Goal: Task Accomplishment & Management: Manage account settings

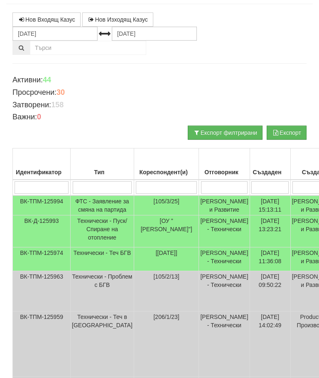
scroll to position [69, 0]
click at [203, 187] on input "search" at bounding box center [224, 187] width 47 height 12
type input "С"
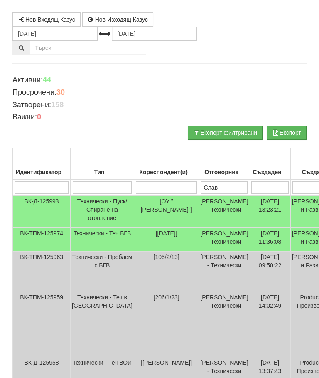
type input "Слави"
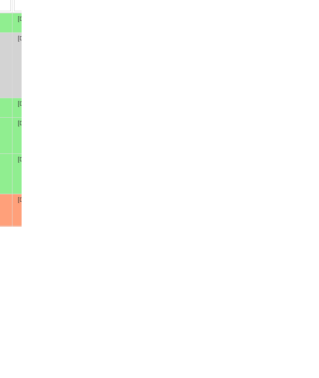
scroll to position [100, 24]
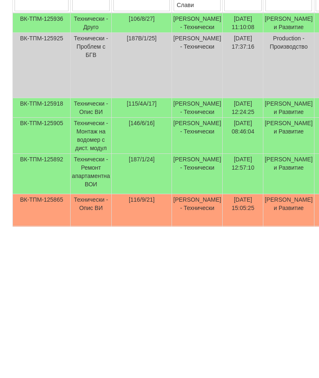
type input "Слави"
click at [92, 250] on td "Технически - Опис ВИ" at bounding box center [91, 260] width 41 height 20
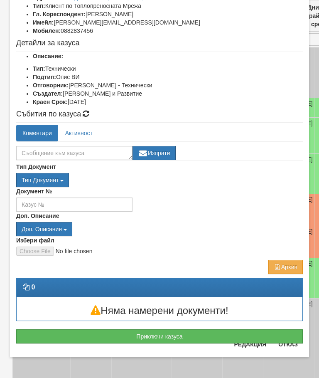
scroll to position [68, 0]
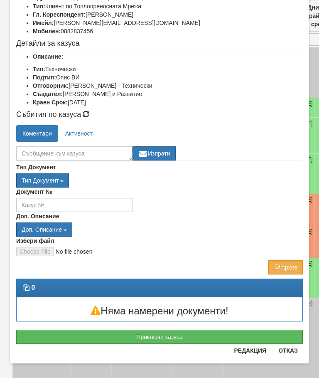
click at [288, 351] on button "Отказ" at bounding box center [289, 350] width 30 height 13
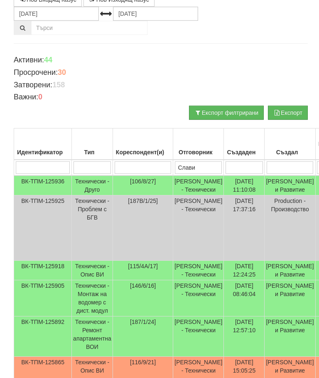
scroll to position [89, 0]
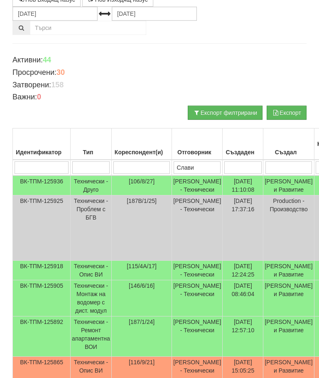
click at [86, 195] on td "Технически - Друго" at bounding box center [91, 186] width 41 height 20
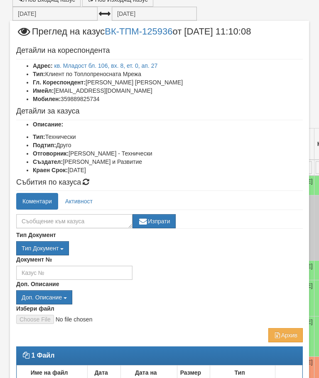
select select "10"
select select "1"
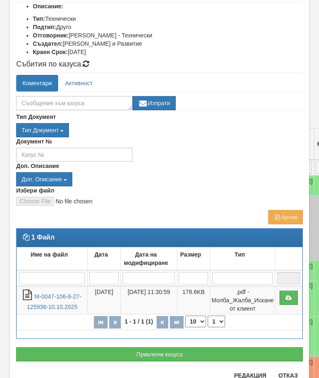
click at [174, 353] on button "Приключи казуса" at bounding box center [159, 354] width 287 height 14
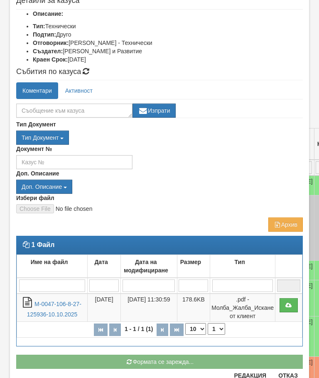
scroll to position [111, 0]
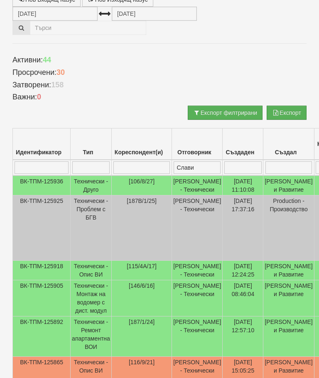
select select "10"
select select "1"
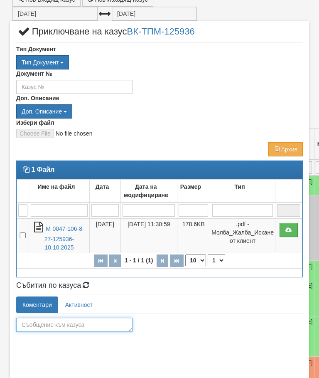
click at [40, 329] on textarea at bounding box center [74, 325] width 116 height 14
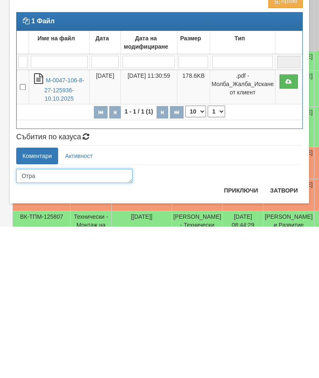
type textarea "Отра"
click at [281, 335] on button "Затвори" at bounding box center [284, 341] width 38 height 13
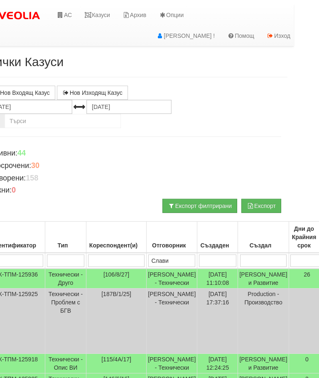
scroll to position [0, 0]
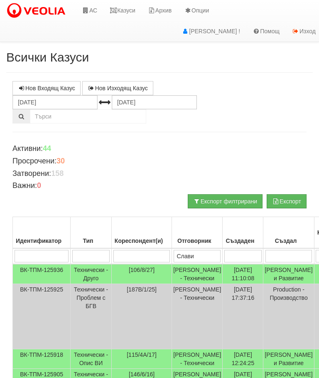
click at [99, 276] on td "Технически - Друго" at bounding box center [91, 274] width 41 height 20
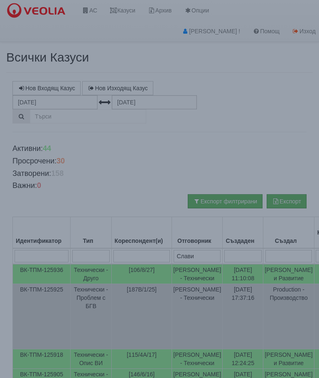
select select "10"
select select "1"
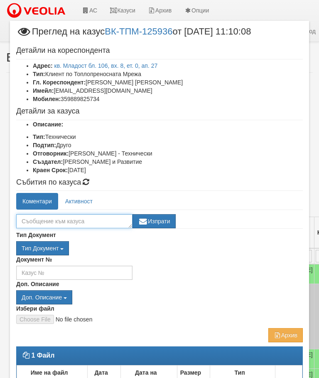
click at [36, 217] on textarea at bounding box center [74, 221] width 116 height 14
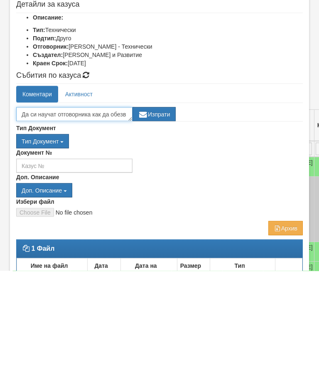
scroll to position [5, 0]
type textarea "Да си научат отговорника как да обезвъздушава правилно системата"
click at [157, 214] on button "Изпрати" at bounding box center [154, 221] width 43 height 14
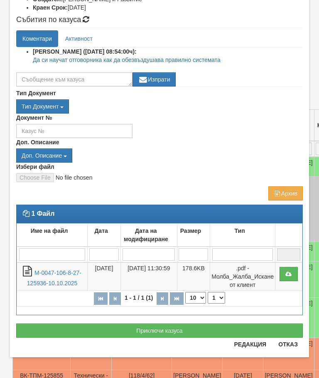
scroll to position [163, 0]
click at [169, 324] on button "Приключи казуса" at bounding box center [159, 331] width 287 height 14
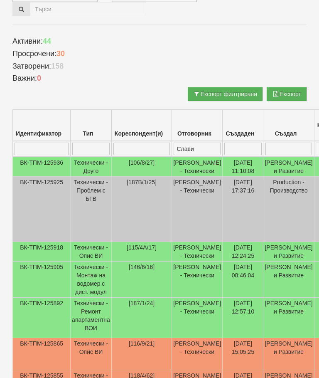
select select "10"
select select "1"
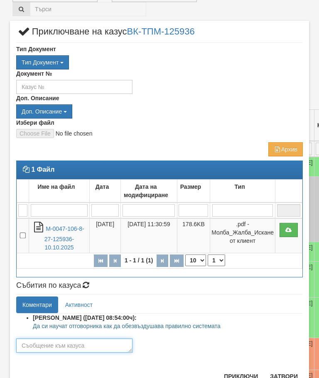
click at [46, 341] on textarea at bounding box center [74, 346] width 116 height 14
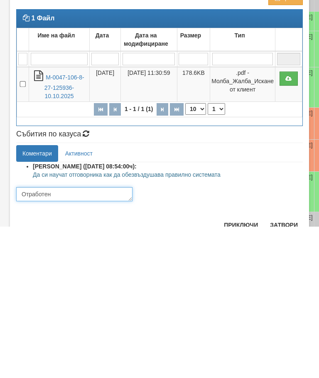
type textarea "Отработен"
click at [239, 370] on button "Приключи" at bounding box center [241, 376] width 44 height 13
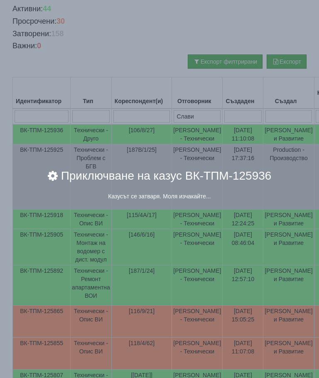
scroll to position [139, 0]
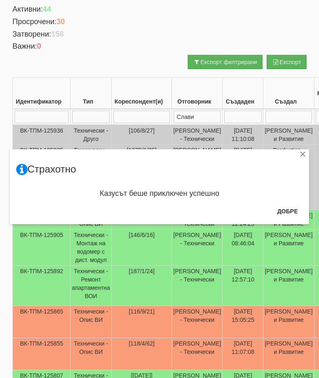
click at [281, 205] on button "Добре" at bounding box center [287, 211] width 31 height 13
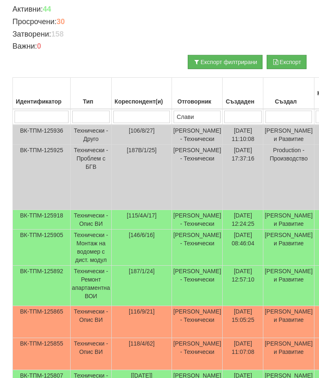
click at [89, 230] on td "Технически - Опис ВИ" at bounding box center [91, 220] width 41 height 20
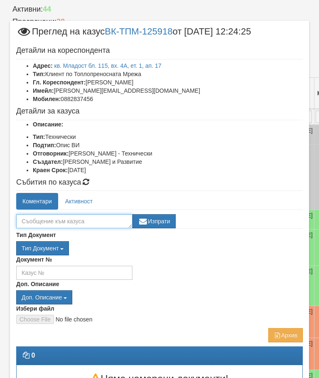
click at [52, 222] on textarea at bounding box center [74, 221] width 116 height 14
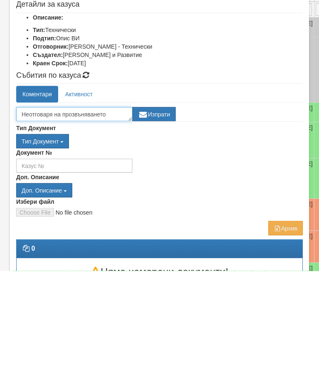
type textarea "Неотговаря на прозвъняването"
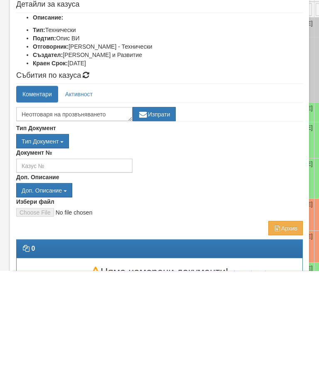
click at [160, 214] on button "Изпрати" at bounding box center [154, 221] width 43 height 14
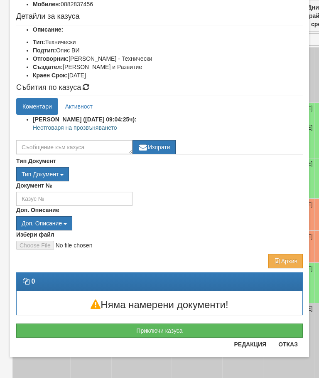
scroll to position [95, 0]
click at [298, 349] on button "Отказ" at bounding box center [289, 344] width 30 height 13
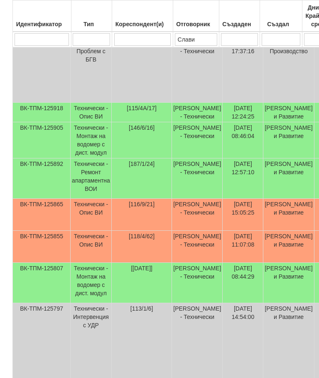
click at [94, 263] on td "Технически - Опис ВИ" at bounding box center [91, 247] width 41 height 32
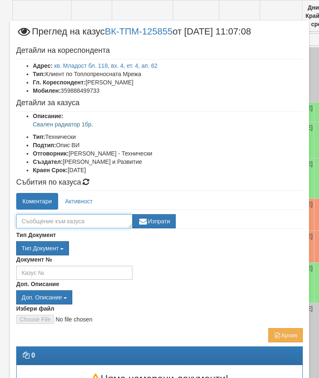
click at [33, 219] on textarea at bounding box center [74, 221] width 116 height 14
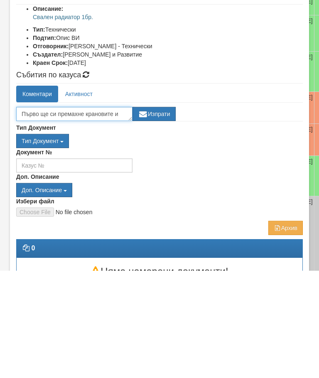
scroll to position [6, 0]
type textarea "Първо ще си премахне крановите и ще подаде нов сигнал"
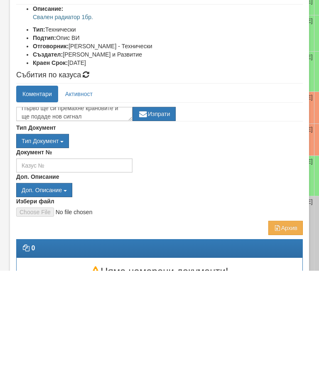
click at [161, 214] on button "Изпрати" at bounding box center [154, 221] width 43 height 14
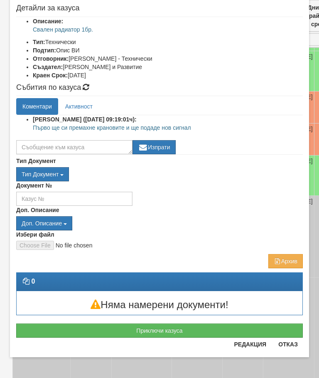
scroll to position [95, 0]
click at [178, 327] on button "Приключи казуса" at bounding box center [159, 331] width 287 height 14
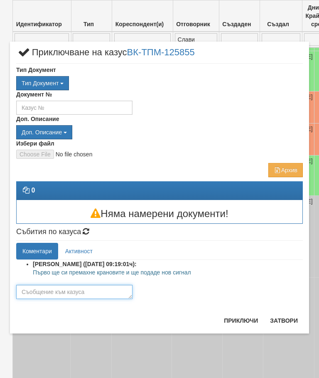
click at [48, 288] on textarea at bounding box center [74, 292] width 116 height 14
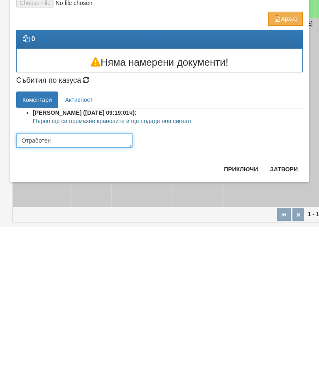
type textarea "Отработен"
click at [230, 314] on button "Приключи" at bounding box center [241, 320] width 44 height 13
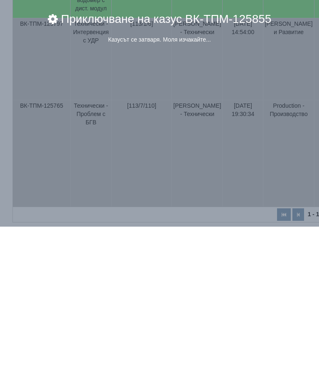
scroll to position [436, 0]
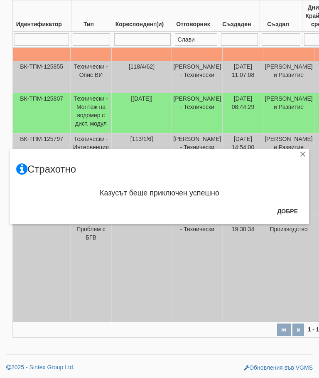
click at [289, 200] on div "Казусът беше приключен успешно" at bounding box center [159, 193] width 287 height 17
click at [291, 205] on button "Добре" at bounding box center [287, 211] width 31 height 13
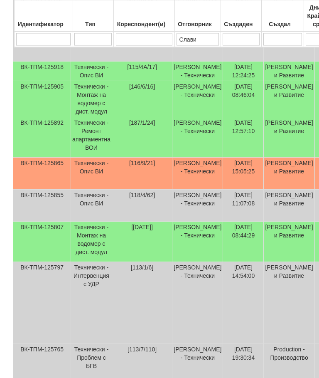
scroll to position [288, 0]
click at [96, 158] on td "Технически - Ремонт апартаментна ВОИ" at bounding box center [91, 137] width 41 height 40
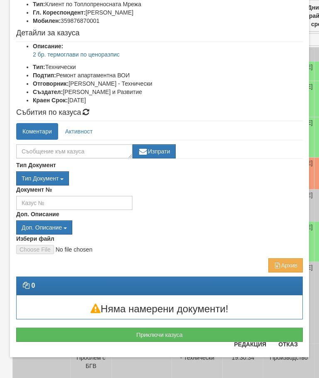
scroll to position [70, 0]
click at [292, 340] on button "Отказ" at bounding box center [289, 344] width 30 height 13
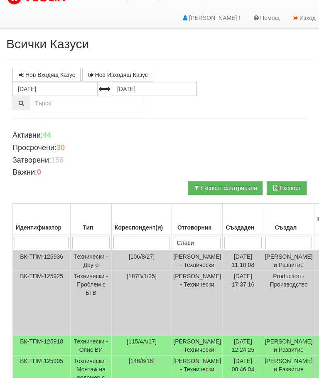
scroll to position [0, 0]
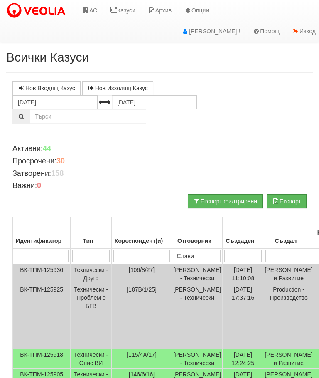
click at [87, 13] on link "АС" at bounding box center [90, 10] width 28 height 21
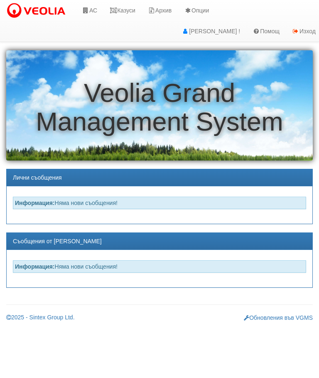
click at [94, 9] on link "АС" at bounding box center [90, 10] width 28 height 21
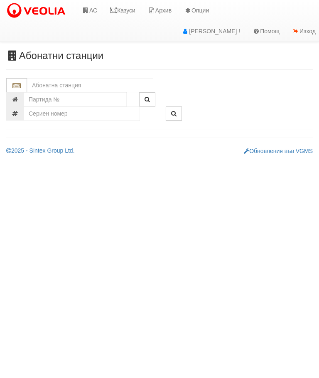
click at [47, 83] on input "text" at bounding box center [90, 85] width 126 height 14
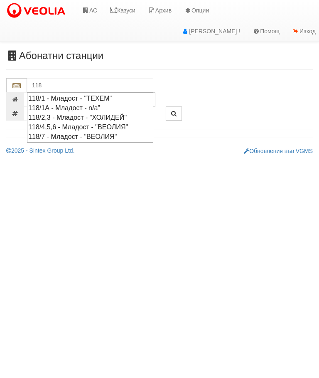
click at [83, 124] on div "118/4,5,6 - Младост - "ВЕОЛИЯ"" at bounding box center [90, 127] width 124 height 10
type input "118/4,5,6 - Младост - "ВЕОЛИЯ""
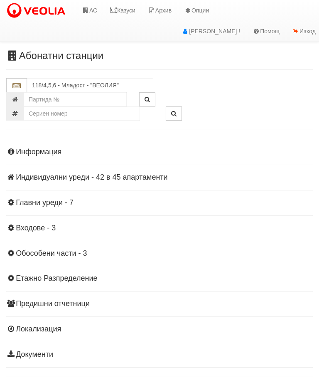
click at [54, 173] on h4 "Индивидуални уреди - 42 в 45 апартаменти" at bounding box center [159, 177] width 307 height 8
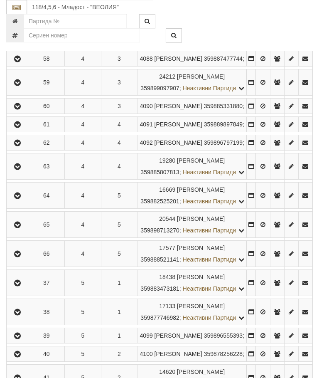
scroll to position [344, 0]
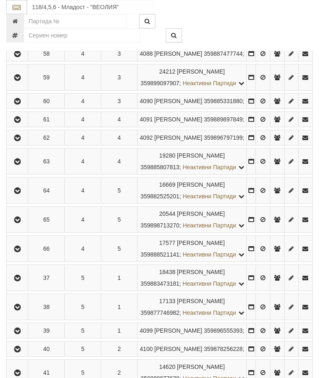
click at [20, 141] on icon "button" at bounding box center [17, 138] width 10 height 6
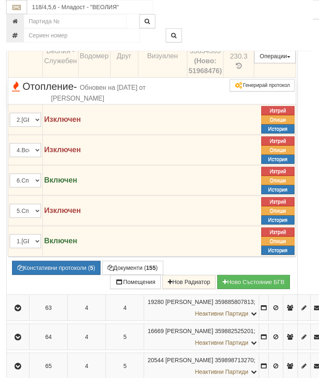
scroll to position [556, 0]
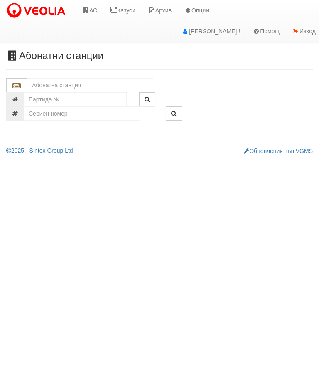
click at [45, 84] on input "text" at bounding box center [90, 85] width 126 height 14
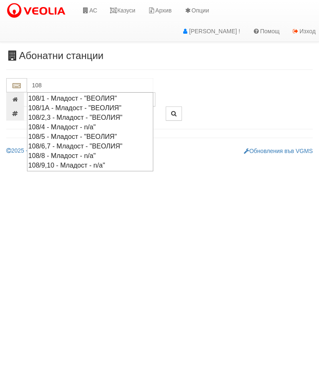
click at [42, 141] on div "108/6,7 - Младост - "ВЕОЛИЯ"" at bounding box center [90, 146] width 124 height 10
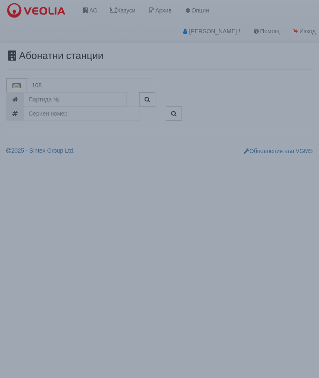
type input "108/6,7 - Младост - "ВЕОЛИЯ""
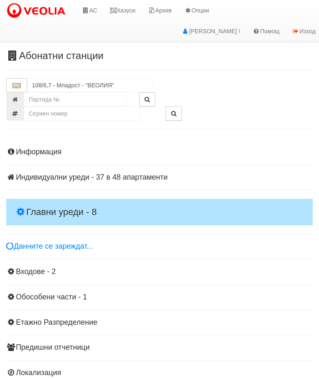
click at [35, 204] on h4 "Главни уреди - 8" at bounding box center [159, 212] width 307 height 27
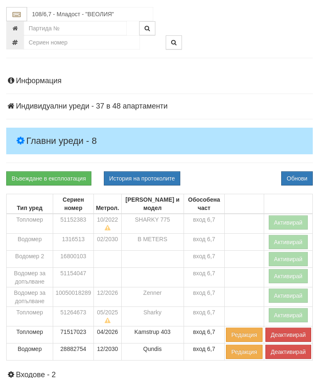
scroll to position [72, 0]
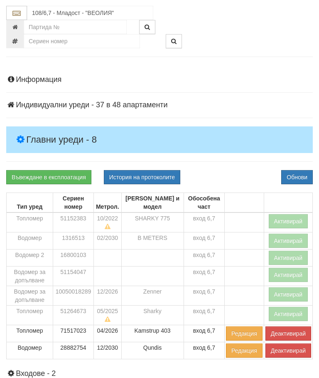
click at [291, 293] on button "Активирай" at bounding box center [289, 294] width 40 height 14
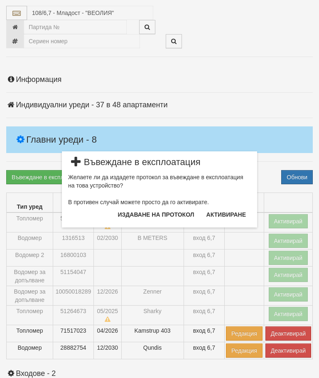
click at [171, 211] on button "Издаване на протокол" at bounding box center [156, 214] width 87 height 13
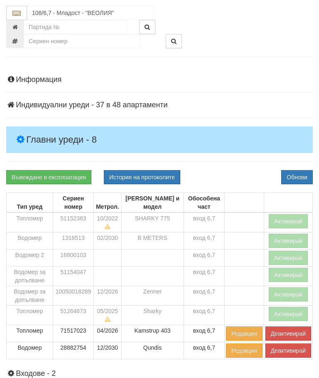
scroll to position [104, 0]
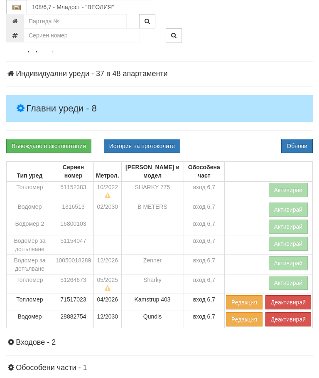
click at [307, 143] on button "Обнови" at bounding box center [298, 146] width 32 height 14
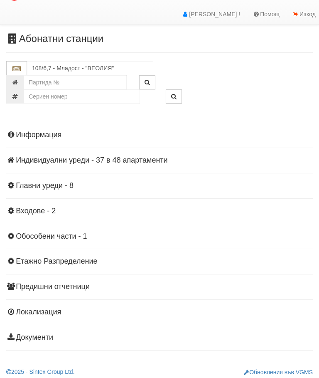
scroll to position [18, 0]
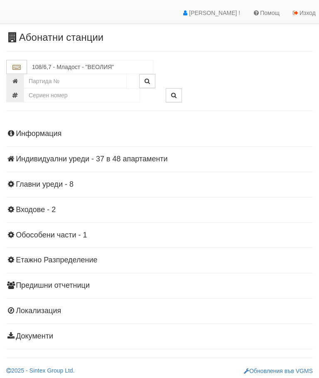
click at [54, 181] on h4 "Главни уреди - 8" at bounding box center [159, 185] width 307 height 8
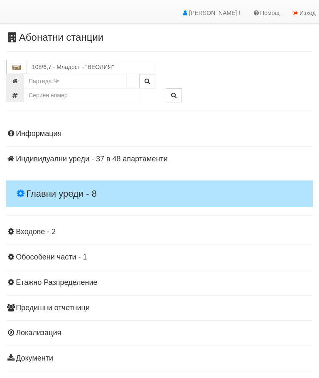
click at [36, 184] on h4 "Главни уреди - 8" at bounding box center [159, 194] width 307 height 27
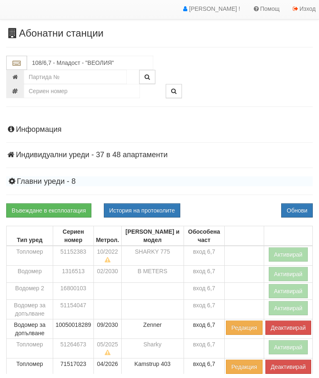
click at [40, 208] on div "Информация Параметри Брой Апартаменти: 48 Ползватели 08/2025 48 % 0 % 77" at bounding box center [159, 333] width 307 height 428
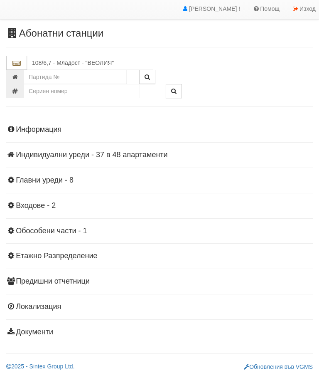
scroll to position [0, 0]
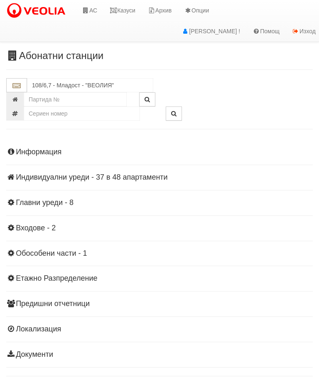
click at [131, 10] on link "Казуси" at bounding box center [123, 10] width 38 height 21
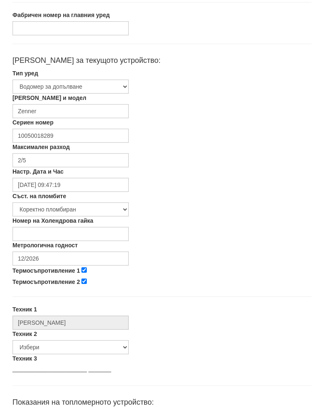
scroll to position [139, 0]
click at [55, 260] on input "12/2026" at bounding box center [70, 267] width 116 height 14
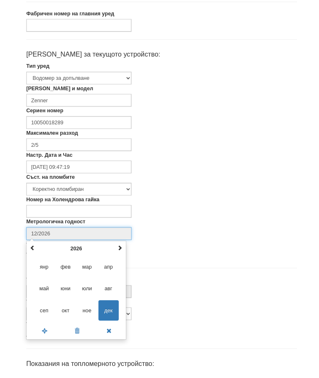
scroll to position [140, 0]
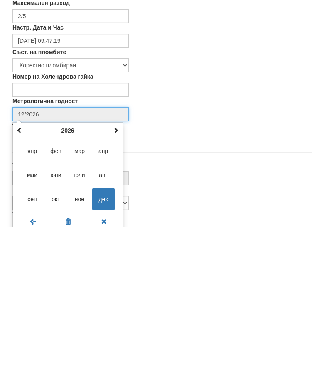
click at [115, 279] on span at bounding box center [116, 282] width 6 height 6
click at [114, 279] on span at bounding box center [116, 282] width 6 height 6
click at [26, 339] on span "сеп" at bounding box center [32, 350] width 22 height 22
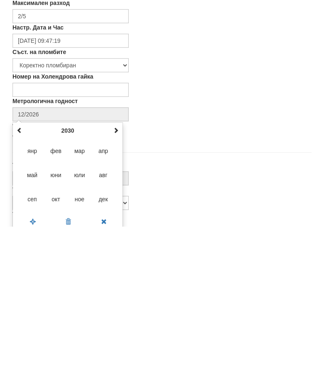
type input "09/2030"
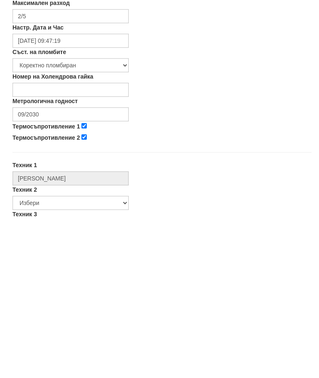
scroll to position [291, 0]
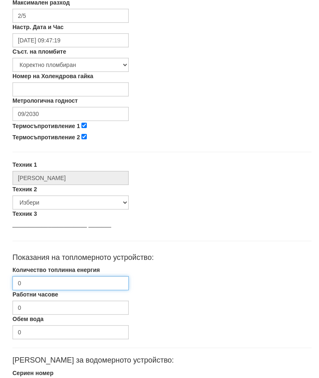
click at [57, 280] on input "0" at bounding box center [70, 284] width 116 height 14
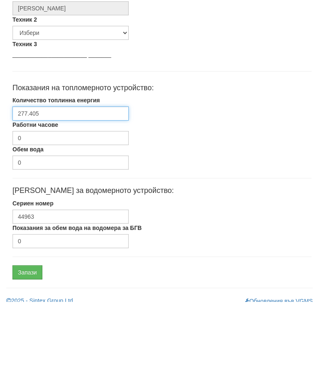
scroll to position [394, 0]
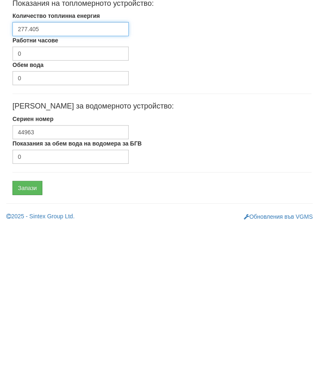
type input "277.405"
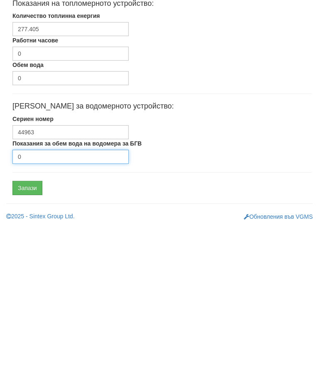
click at [56, 301] on input "0" at bounding box center [70, 308] width 116 height 14
type input "221"
click at [30, 332] on input "Запази" at bounding box center [27, 339] width 30 height 14
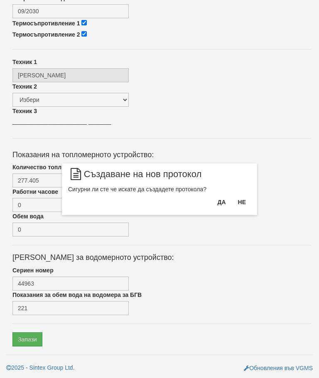
click at [225, 204] on button "Да" at bounding box center [222, 201] width 18 height 13
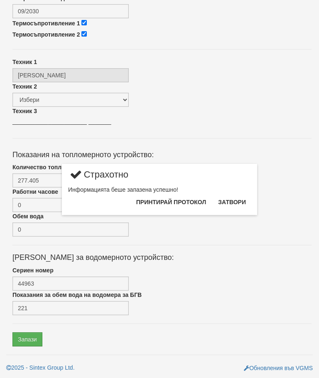
click at [245, 200] on button "Затвори" at bounding box center [232, 201] width 38 height 13
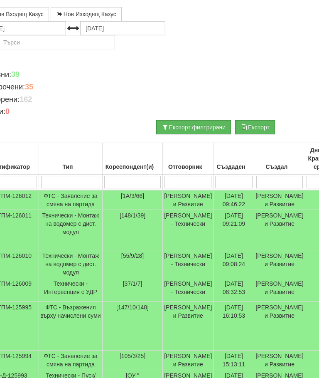
scroll to position [49, 15]
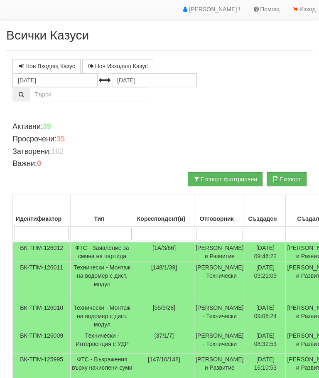
click at [196, 233] on input "search" at bounding box center [219, 234] width 47 height 12
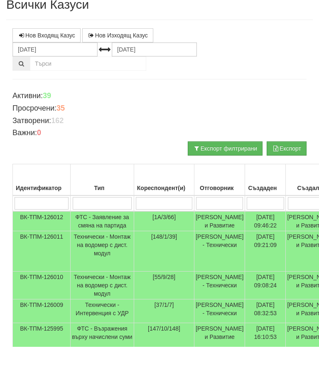
type input "С"
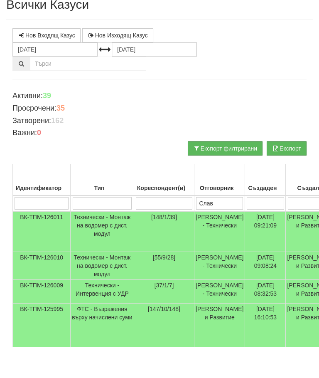
type input "Слави"
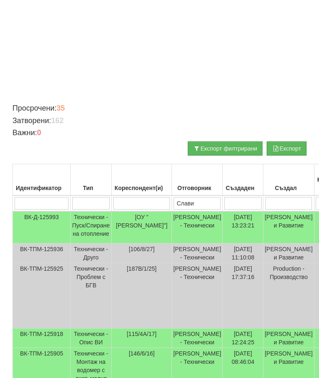
scroll to position [157, 0]
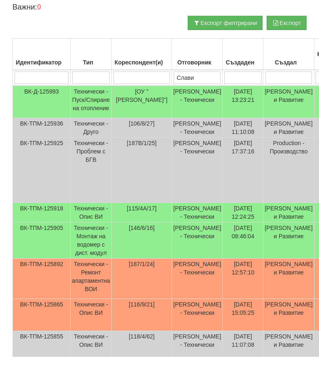
type input "Слав"
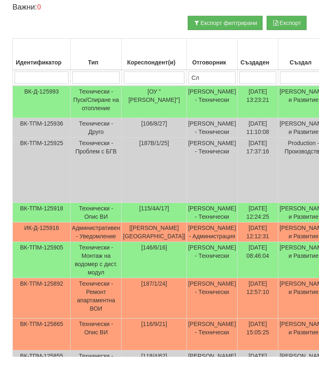
type input "С"
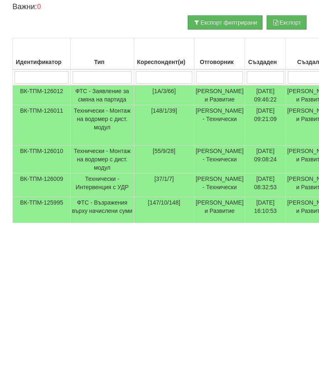
scroll to position [0, 0]
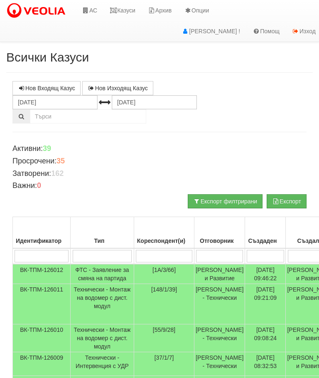
click at [127, 11] on link "Казуси" at bounding box center [123, 10] width 38 height 21
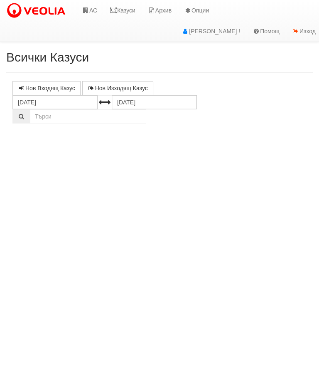
select select "10"
select select "1"
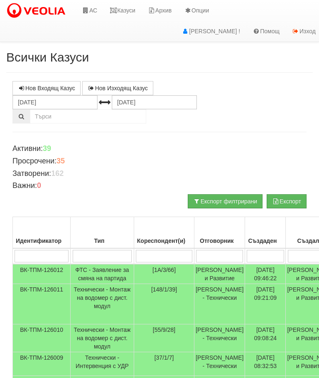
click at [122, 13] on link "Казуси" at bounding box center [123, 10] width 38 height 21
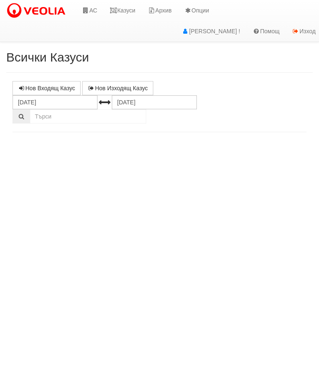
select select "10"
select select "1"
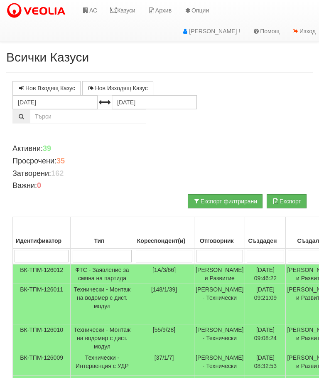
click at [131, 10] on link "Казуси" at bounding box center [123, 10] width 38 height 21
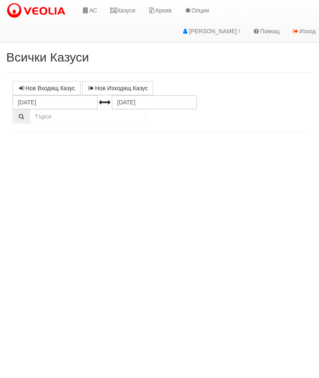
select select "10"
select select "1"
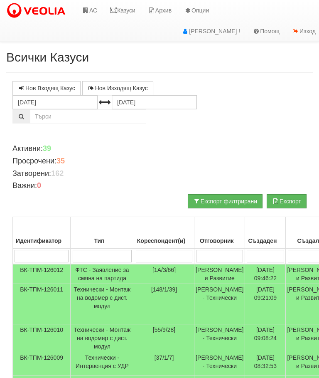
click at [201, 251] on input "search" at bounding box center [219, 256] width 47 height 12
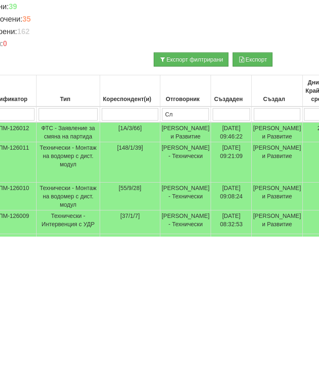
type input "Сла"
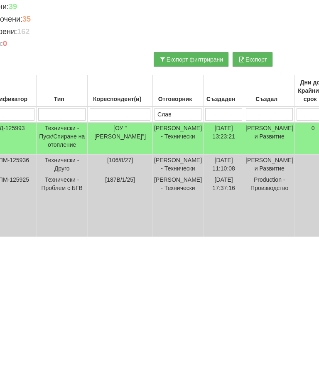
type input "Слави"
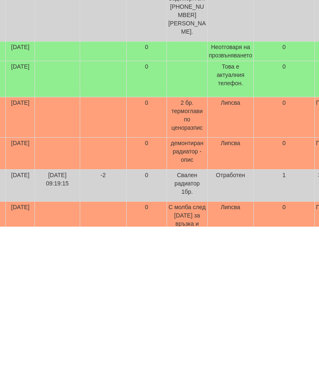
scroll to position [188, 0]
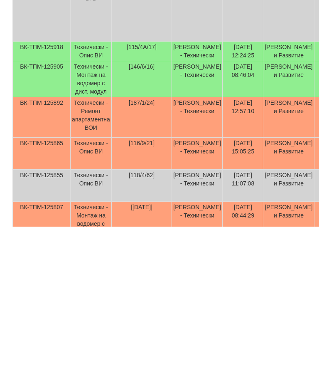
type input "Слави"
click at [83, 289] on td "Технически - Опис ВИ" at bounding box center [91, 305] width 41 height 32
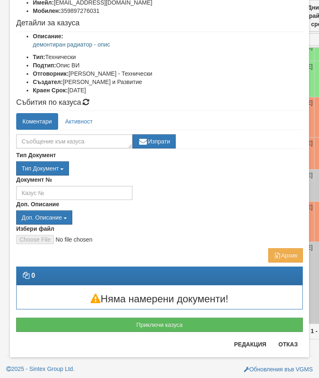
scroll to position [88, 0]
click at [289, 345] on button "Отказ" at bounding box center [289, 344] width 30 height 13
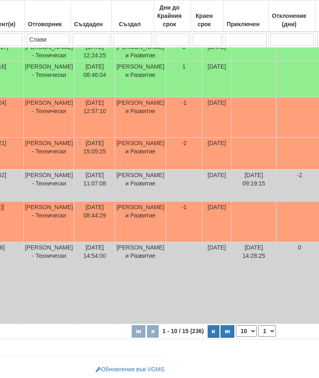
click at [208, 338] on button "button" at bounding box center [214, 331] width 12 height 12
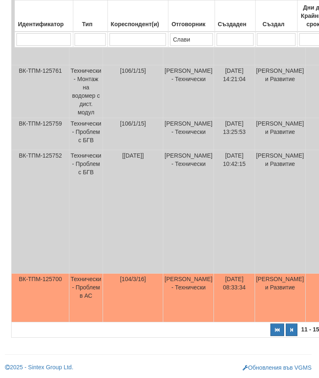
scroll to position [317, 0]
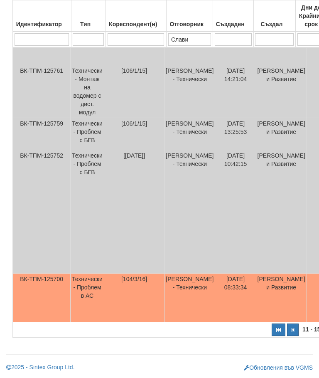
click at [272, 334] on button "button" at bounding box center [279, 330] width 14 height 12
select select "1"
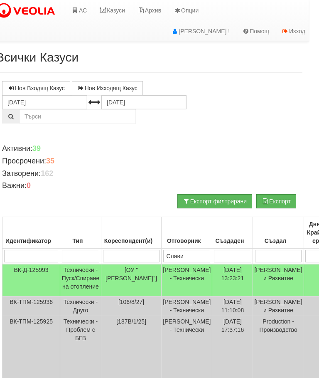
scroll to position [0, 10]
click at [84, 8] on link "АС" at bounding box center [79, 10] width 28 height 21
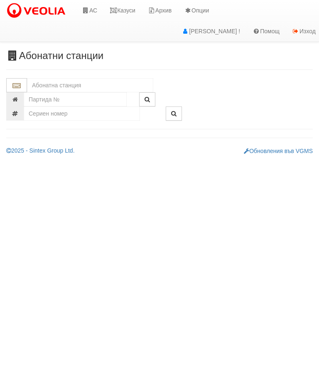
click at [36, 84] on input "text" at bounding box center [90, 85] width 126 height 14
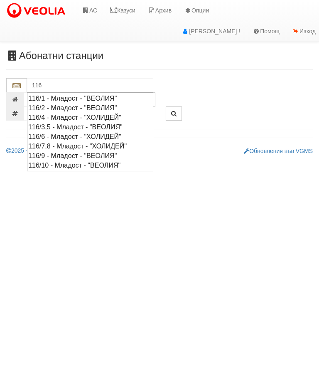
click at [91, 151] on div "116/9 - Младост - "ВЕОЛИЯ"" at bounding box center [90, 156] width 124 height 10
type input "116/9 - Младост - "ВЕОЛИЯ""
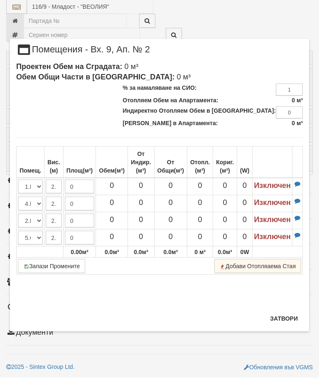
scroll to position [651, 0]
click at [282, 321] on button "Затвори" at bounding box center [284, 318] width 38 height 13
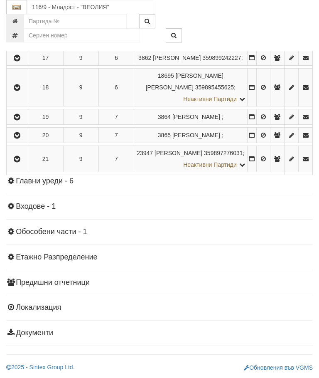
click at [20, 165] on button "button" at bounding box center [17, 159] width 19 height 12
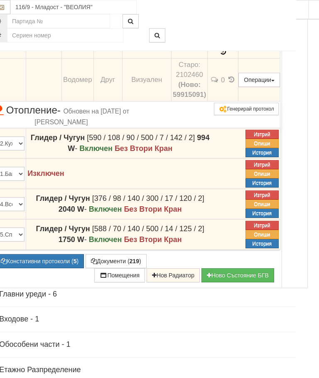
scroll to position [781, 17]
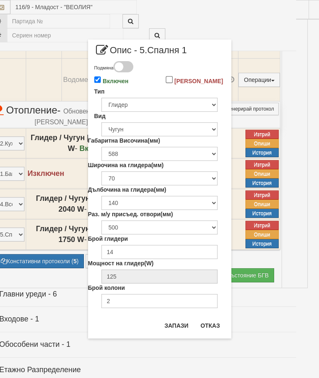
click at [102, 61] on span "Опис - 5.Спалня 1" at bounding box center [140, 53] width 93 height 15
click at [99, 80] on input "Включен" at bounding box center [97, 79] width 7 height 7
checkbox input "false"
click at [208, 112] on select "Избери... Глидер Панел Тръбно конвекторен Щранг Лира Лира Друг Тип" at bounding box center [159, 105] width 116 height 14
select select
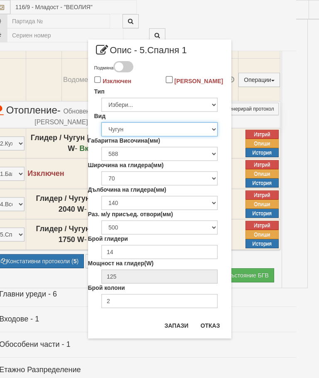
click at [210, 136] on select "Избери... Алуминий Чугун Стомана" at bounding box center [159, 129] width 116 height 14
select select
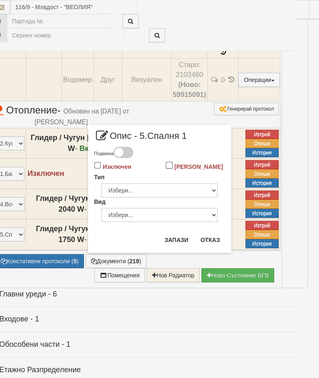
click at [176, 240] on button "Запази" at bounding box center [177, 239] width 34 height 13
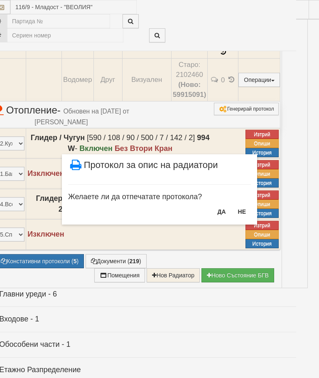
click at [222, 214] on button "ДА" at bounding box center [222, 211] width 18 height 13
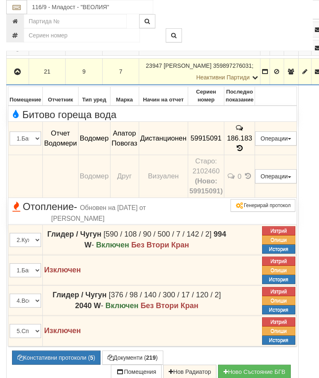
scroll to position [684, 0]
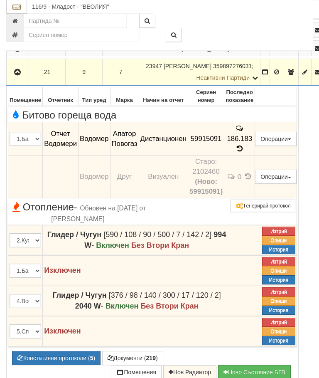
click at [12, 79] on button "button" at bounding box center [18, 72] width 20 height 12
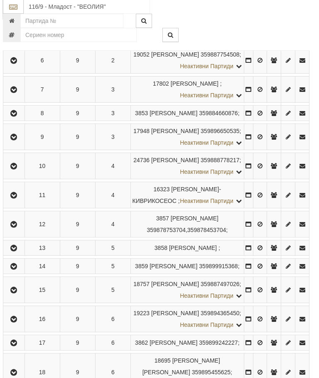
scroll to position [269, 3]
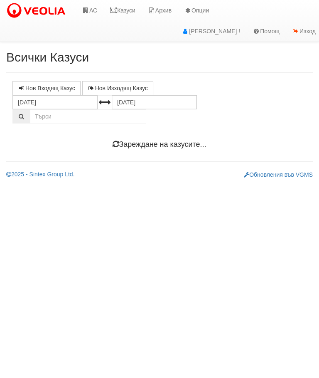
scroll to position [0, 3]
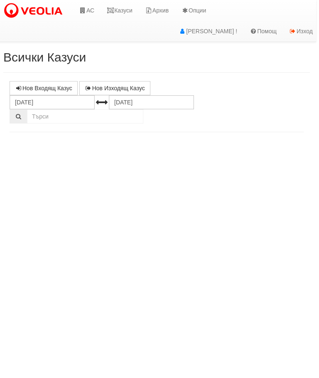
select select "10"
select select "1"
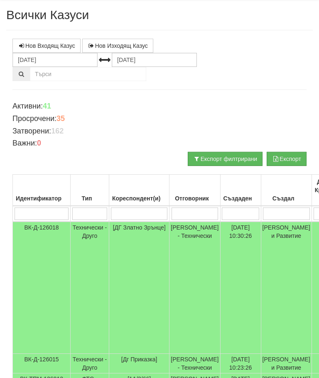
scroll to position [0, 0]
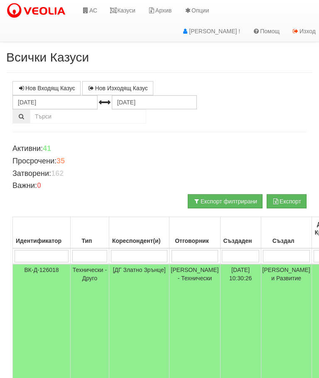
click at [181, 257] on input "search" at bounding box center [195, 256] width 47 height 12
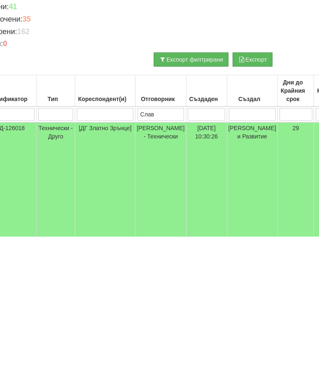
type input "Слави"
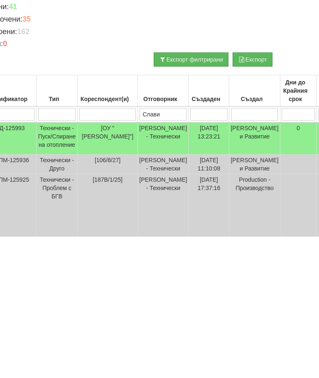
scroll to position [365, 34]
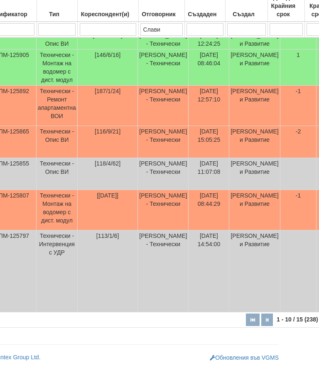
type input "Слави"
click at [55, 147] on td "Технически - Опис ВИ" at bounding box center [57, 152] width 41 height 32
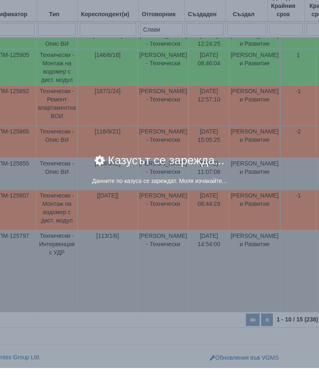
scroll to position [365, 35]
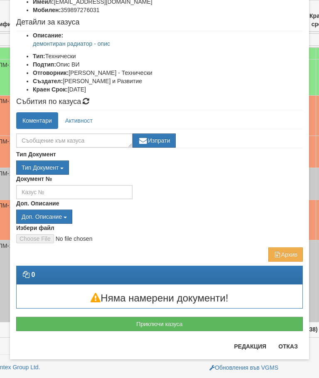
click at [176, 324] on button "Приключи казуса" at bounding box center [159, 324] width 287 height 14
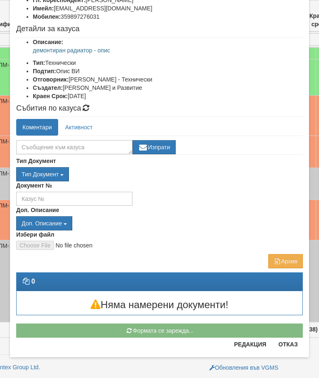
scroll to position [82, 0]
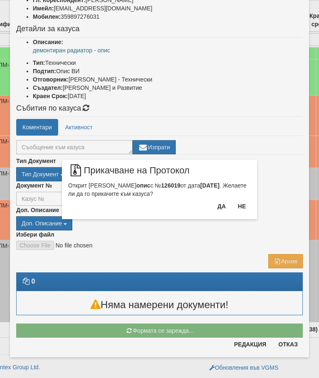
click at [223, 200] on button "Да" at bounding box center [222, 206] width 18 height 13
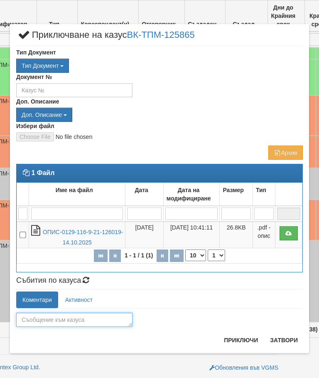
click at [36, 320] on textarea at bounding box center [74, 320] width 116 height 14
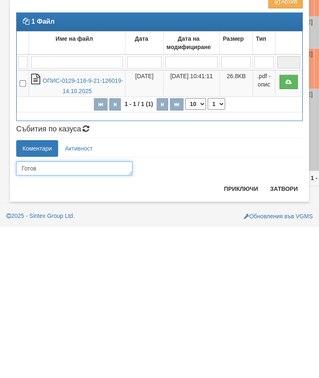
type textarea "Готов"
click at [241, 334] on button "Приключи" at bounding box center [241, 340] width 44 height 13
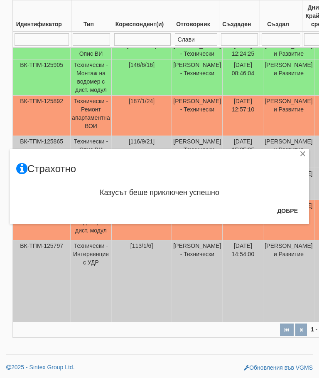
click at [280, 198] on div "Казусът беше приключен успешно" at bounding box center [159, 193] width 287 height 17
click at [285, 211] on button "Добре" at bounding box center [287, 210] width 31 height 13
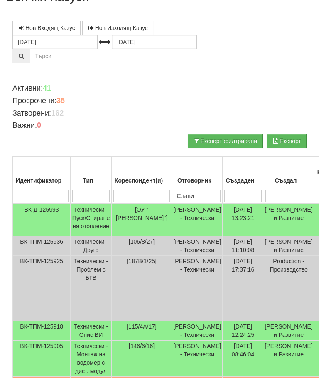
scroll to position [0, 0]
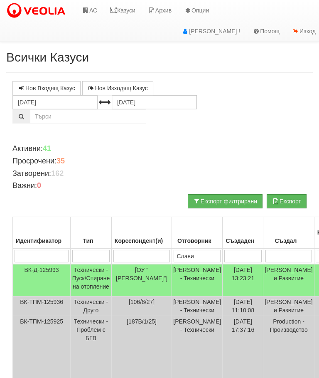
click at [125, 13] on link "Казуси" at bounding box center [123, 10] width 38 height 21
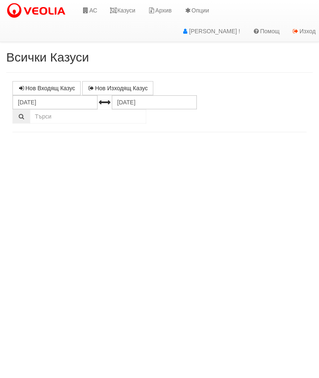
select select "10"
select select "1"
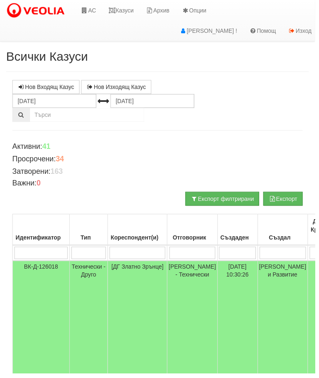
click at [124, 7] on link "Казуси" at bounding box center [123, 10] width 38 height 21
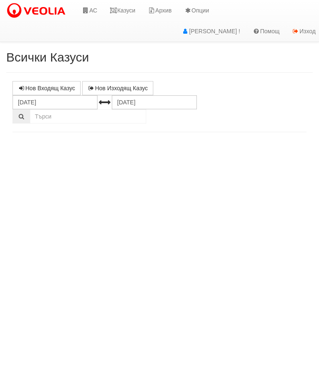
select select "10"
select select "1"
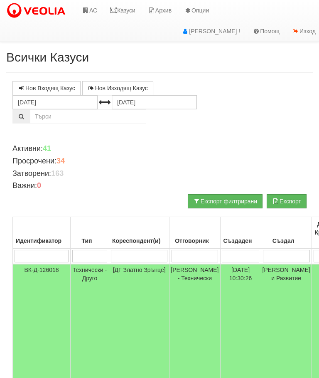
click at [128, 8] on link "Казуси" at bounding box center [123, 10] width 38 height 21
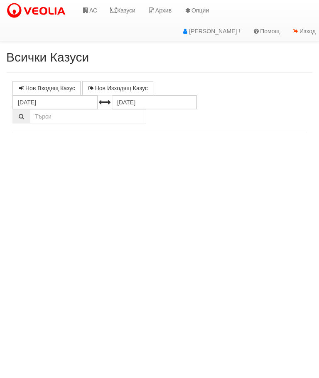
select select "10"
select select "1"
